Goal: Book appointment/travel/reservation

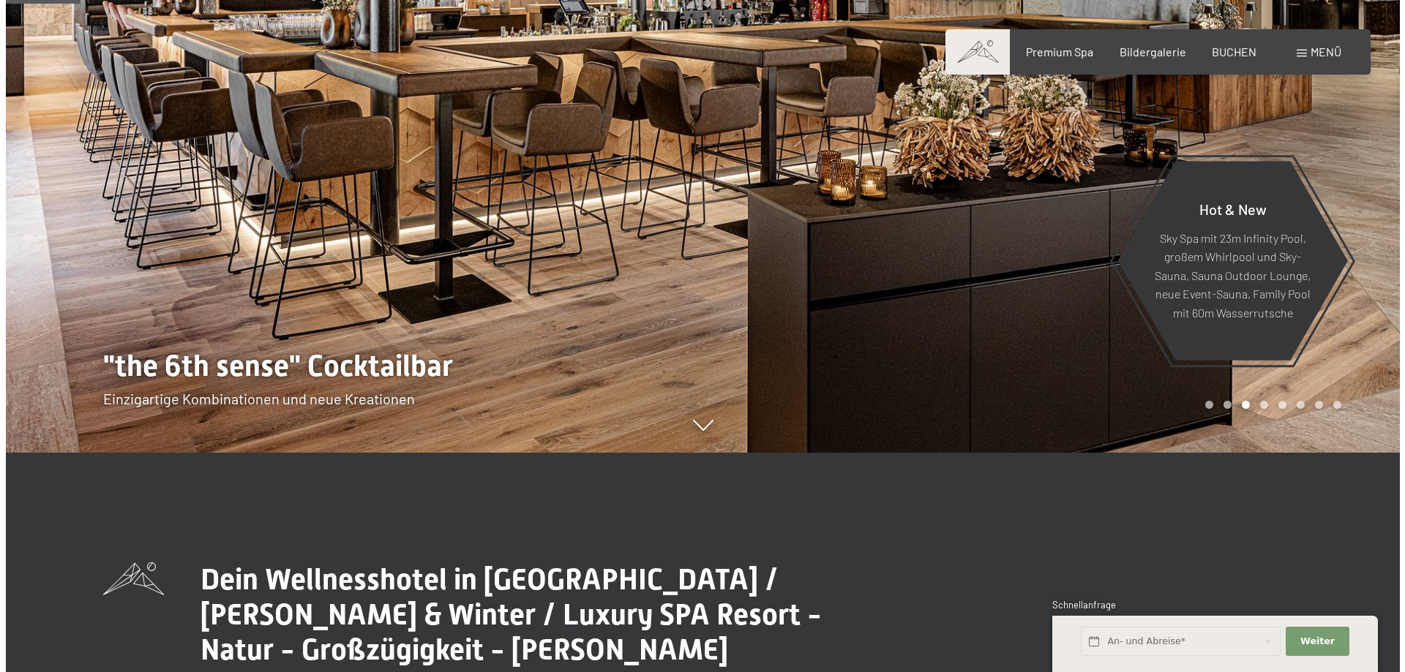
scroll to position [146, 0]
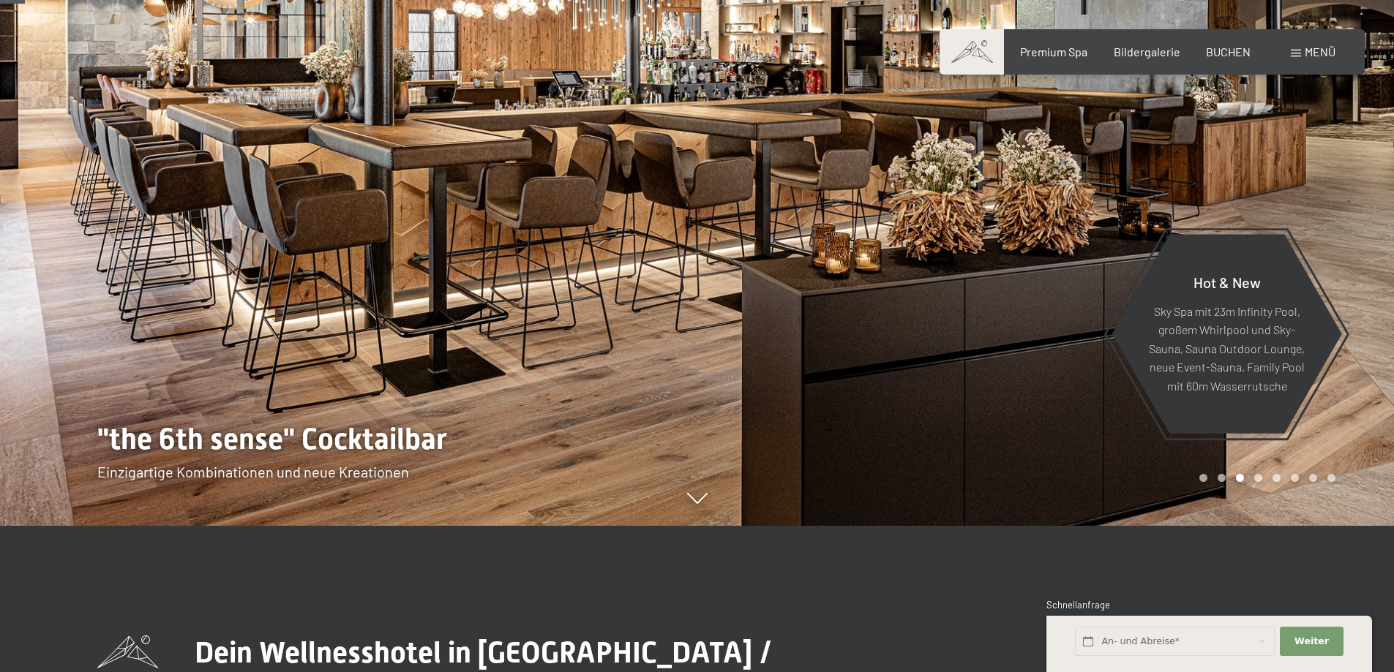
click at [1310, 51] on span "Menü" at bounding box center [1319, 52] width 31 height 14
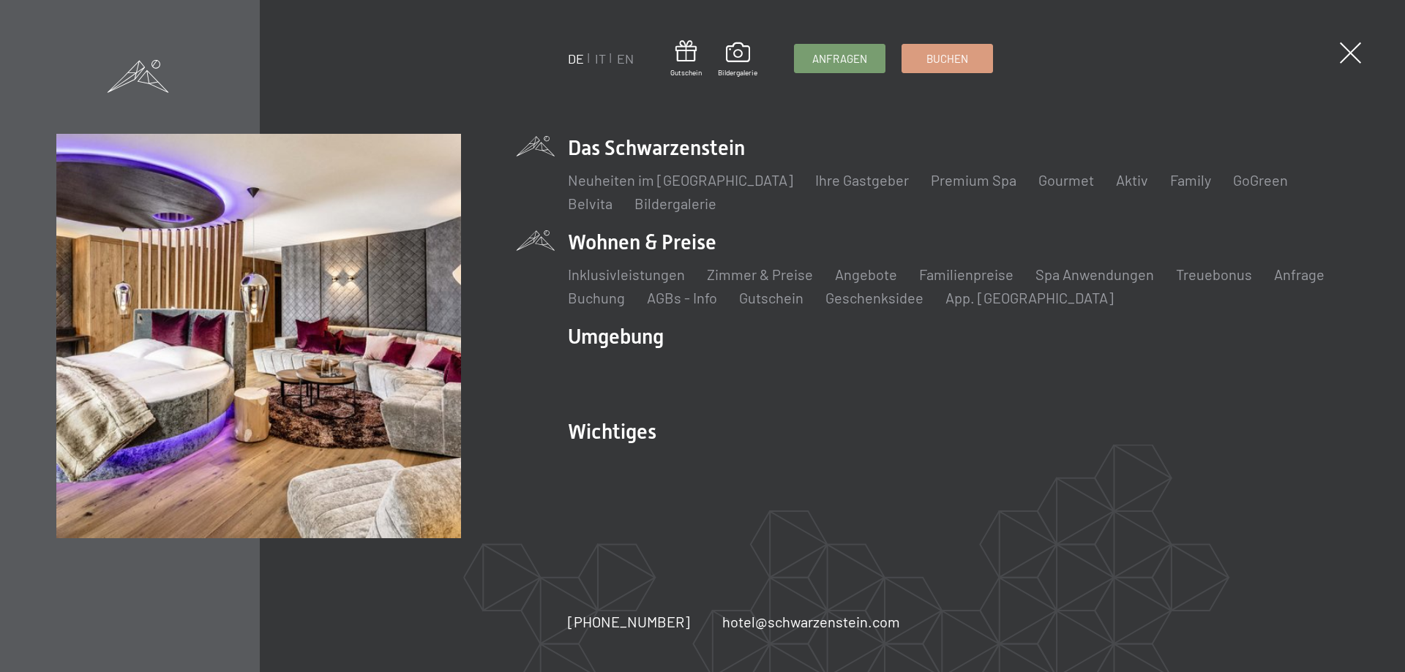
click at [662, 246] on li "Wohnen & Preise Inklusivleistungen Zimmer & Preise Liste Angebote Liste Familie…" at bounding box center [958, 268] width 781 height 80
click at [749, 274] on link "Zimmer & Preise" at bounding box center [760, 275] width 106 height 18
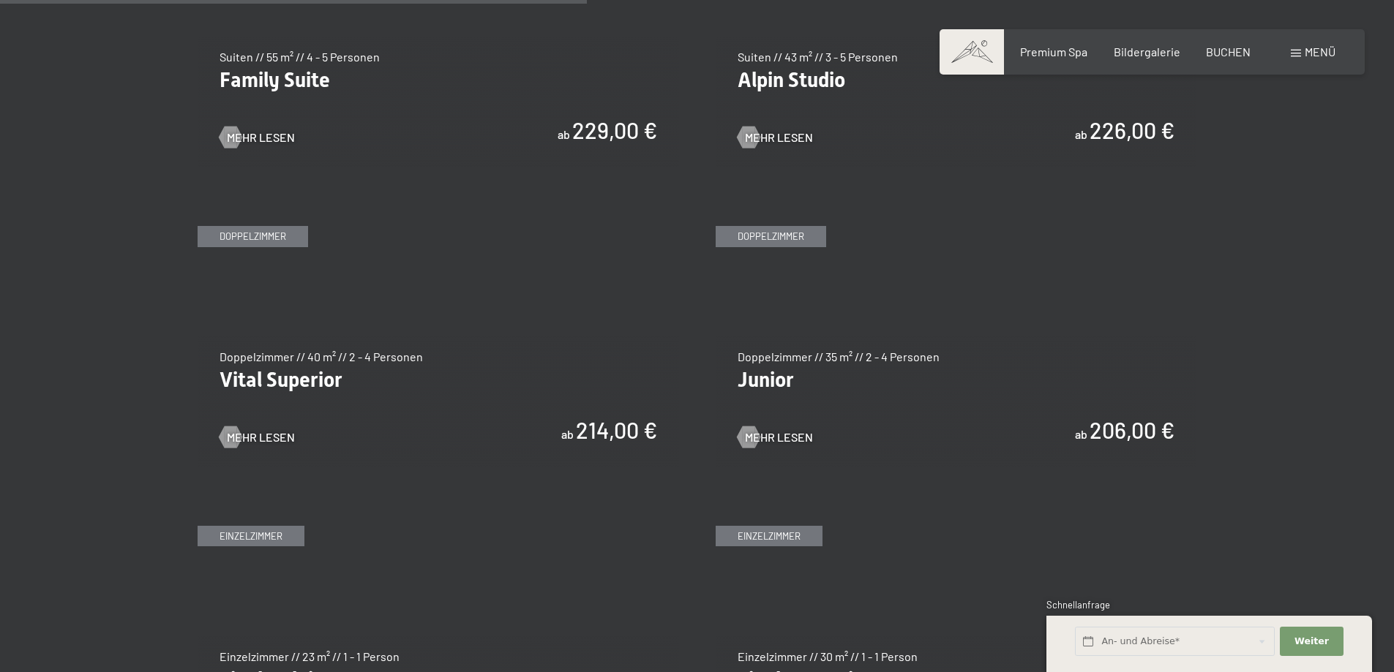
scroll to position [1756, 0]
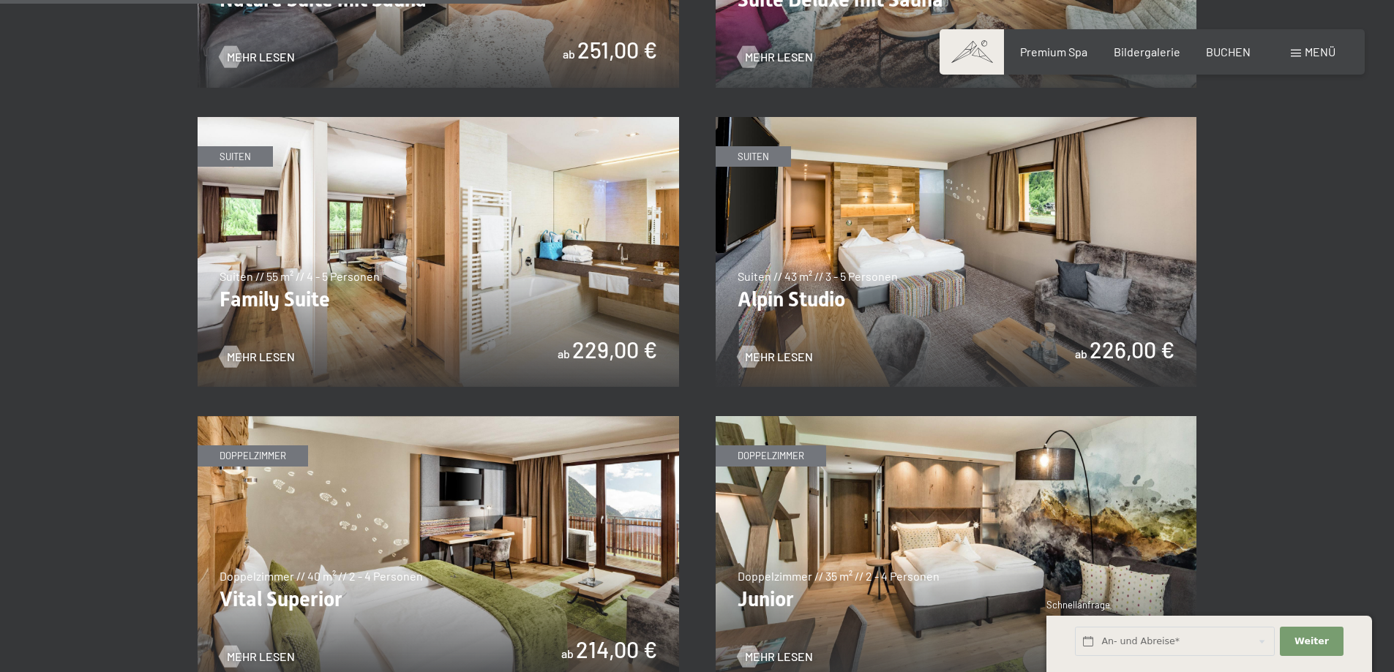
click at [383, 296] on img at bounding box center [438, 252] width 481 height 271
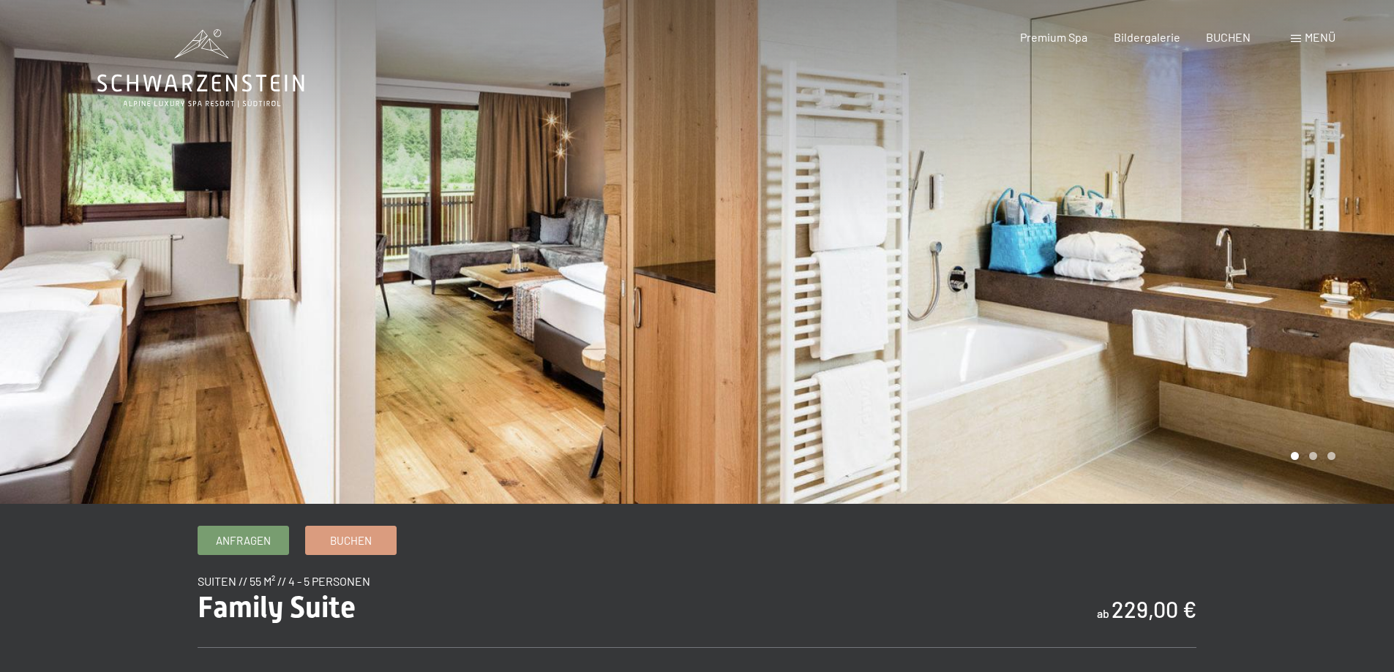
click at [1316, 461] on div at bounding box center [1045, 252] width 697 height 504
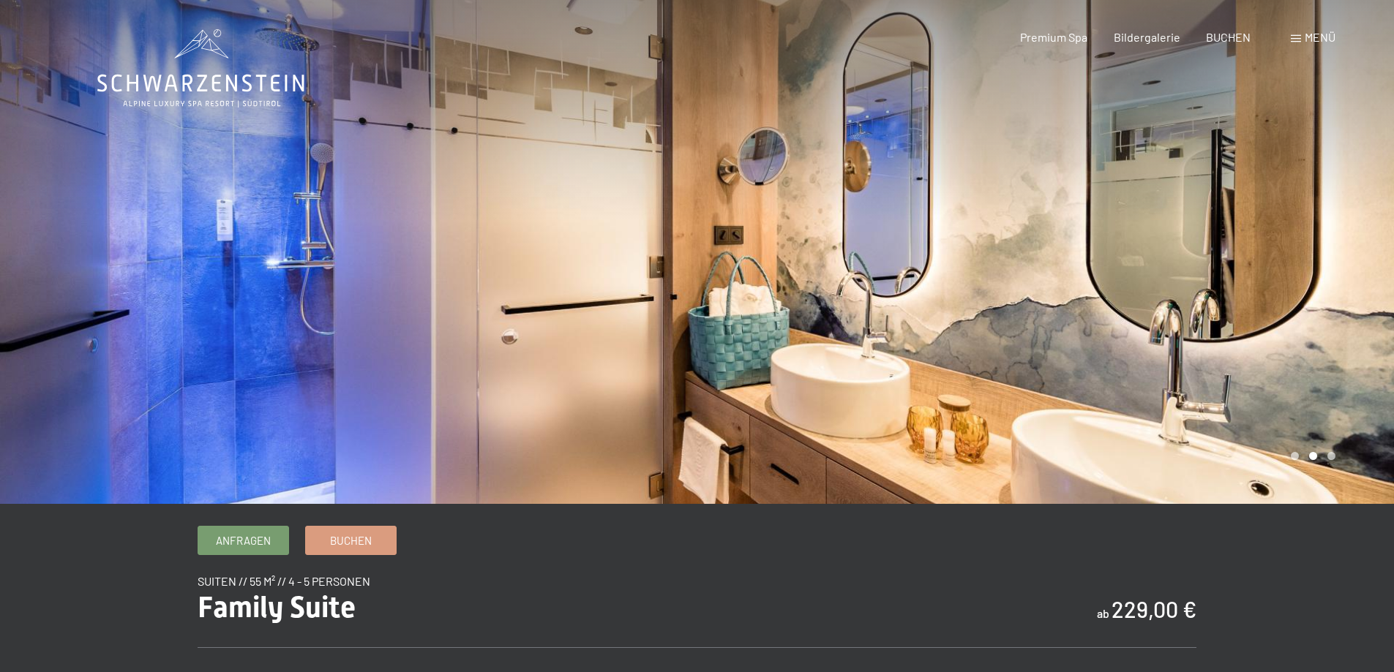
click at [1316, 461] on div at bounding box center [1045, 252] width 697 height 504
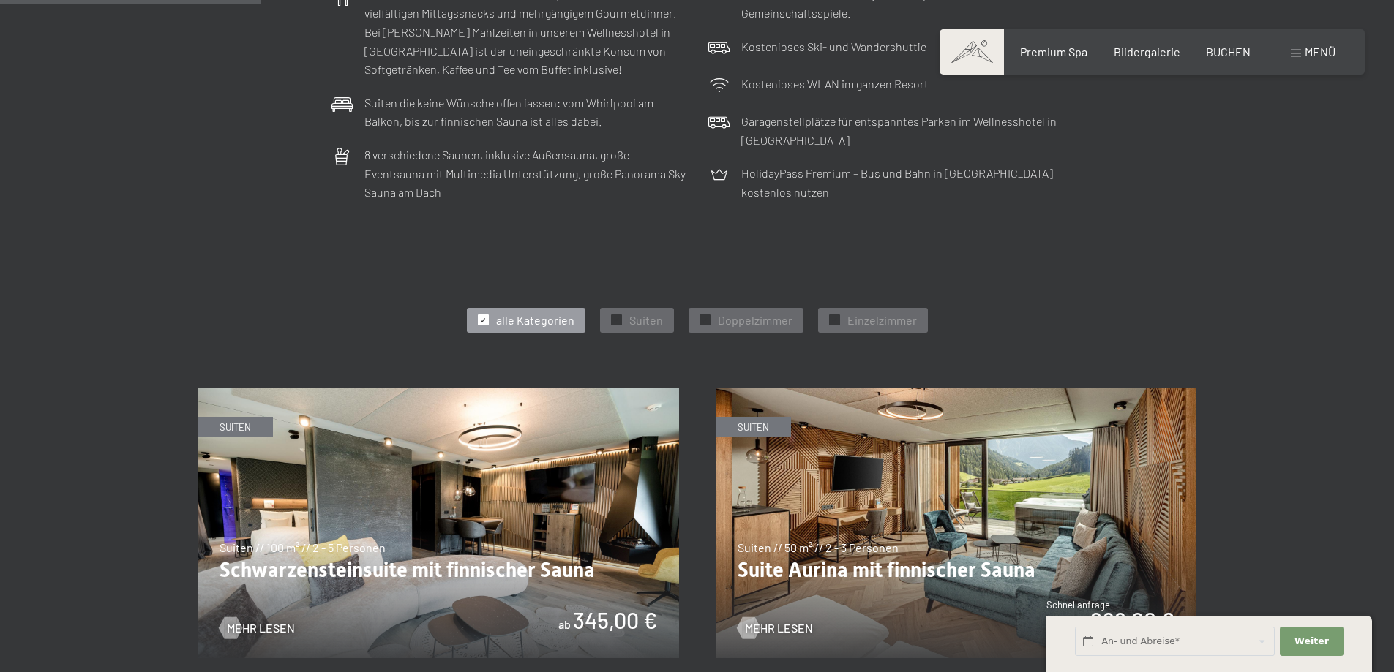
scroll to position [878, 0]
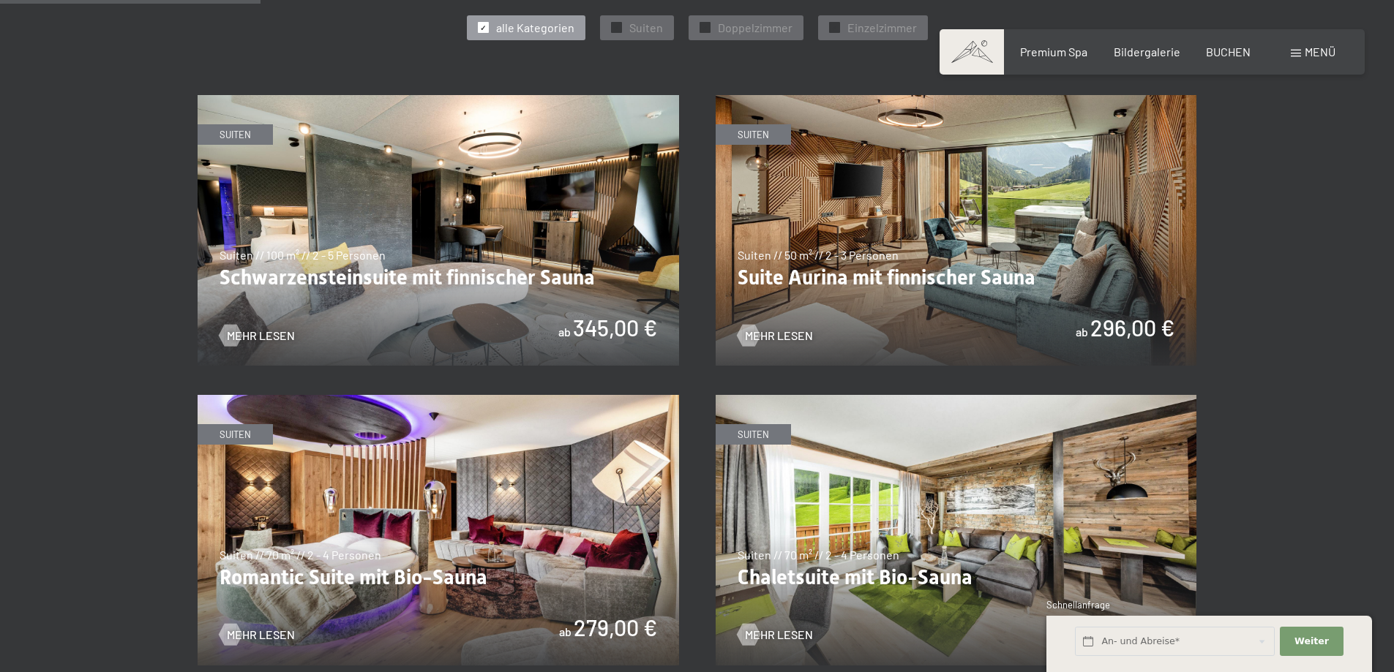
click at [879, 306] on img at bounding box center [955, 230] width 481 height 271
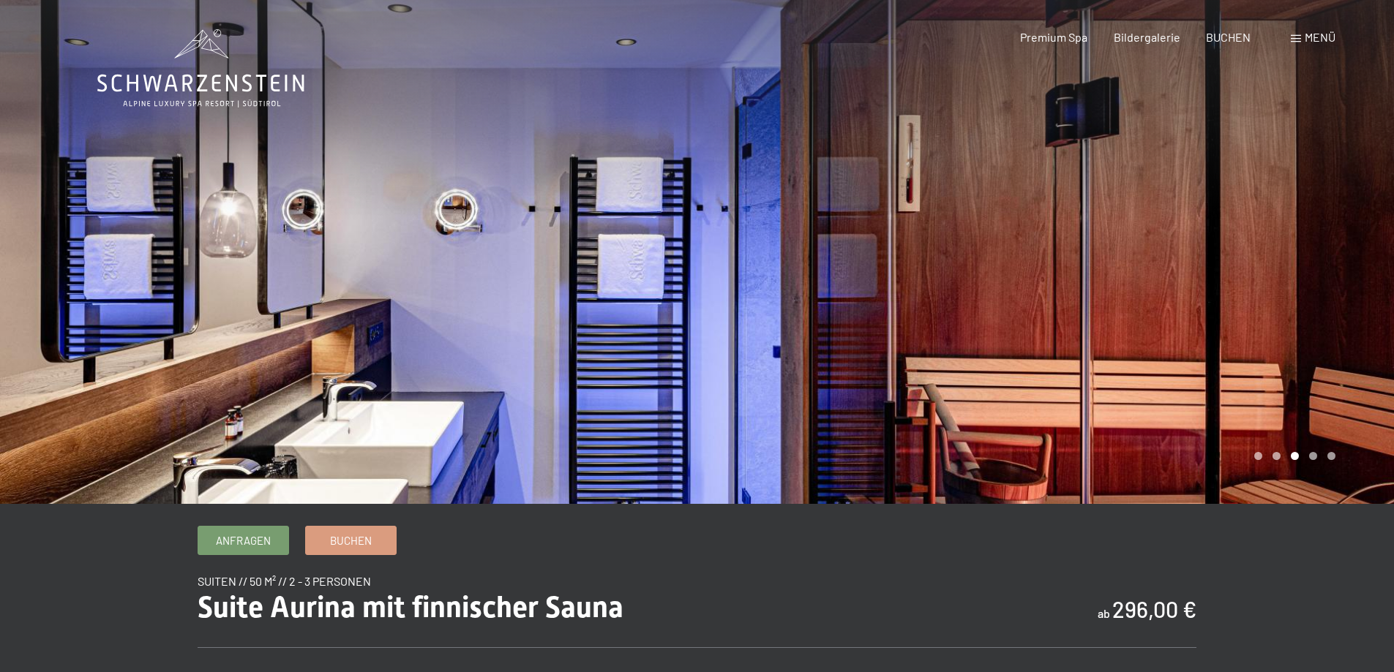
click at [1363, 323] on div at bounding box center [1045, 252] width 697 height 504
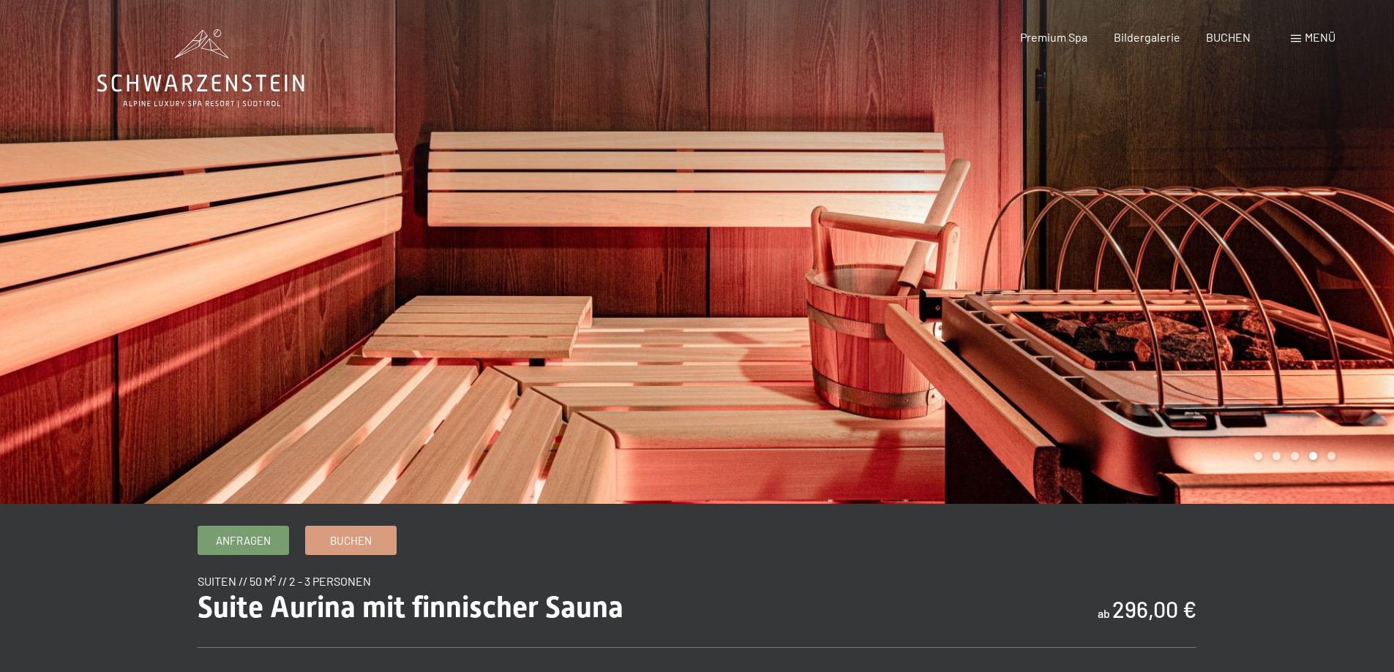
click at [1357, 319] on div at bounding box center [1045, 252] width 697 height 504
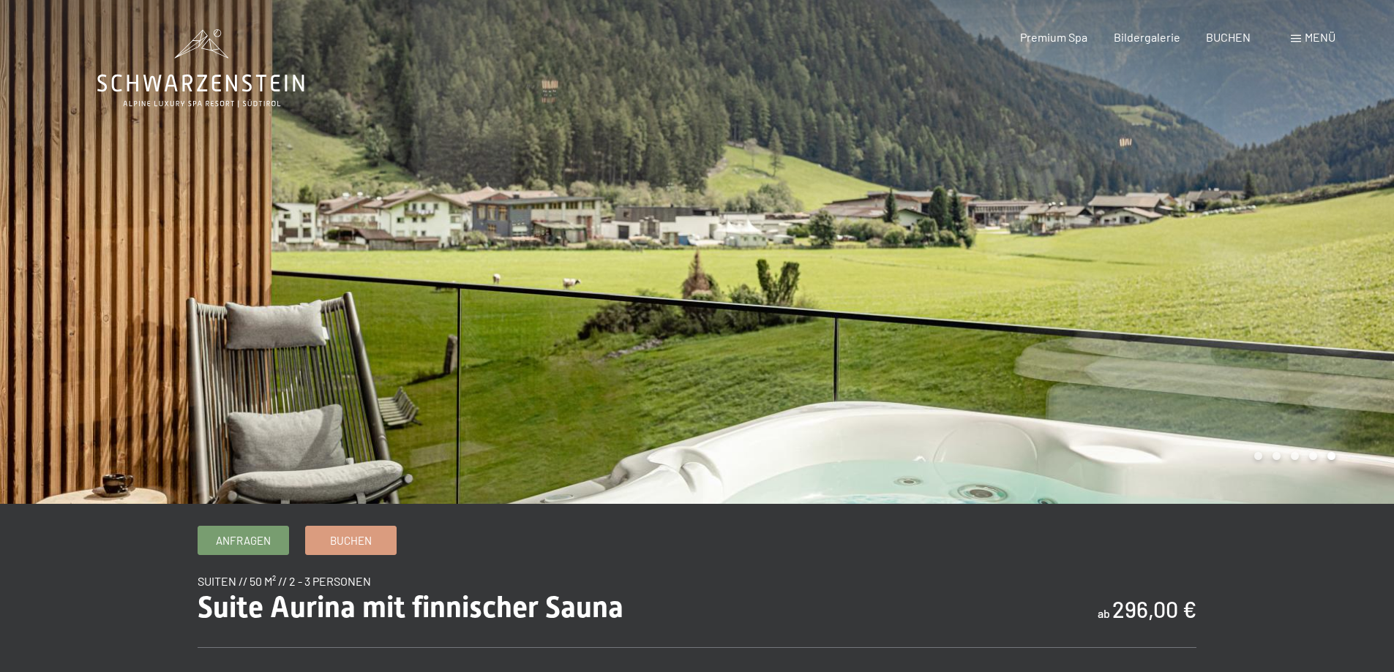
click at [1357, 319] on div at bounding box center [1045, 252] width 697 height 504
